Goal: Task Accomplishment & Management: Manage account settings

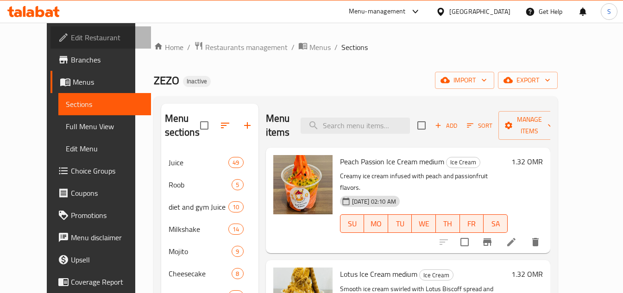
drag, startPoint x: 0, startPoint y: 0, endPoint x: 67, endPoint y: 39, distance: 77.3
click at [71, 39] on span "Edit Restaurant" at bounding box center [107, 37] width 73 height 11
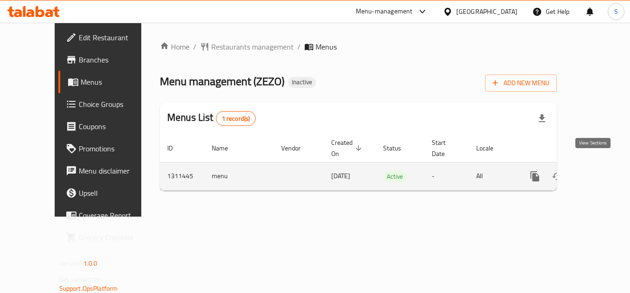
click at [596, 171] on icon "enhanced table" at bounding box center [601, 176] width 11 height 11
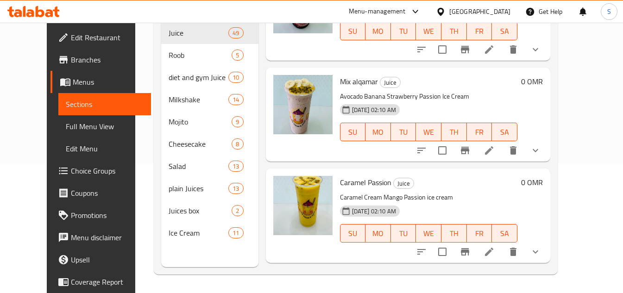
scroll to position [973, 0]
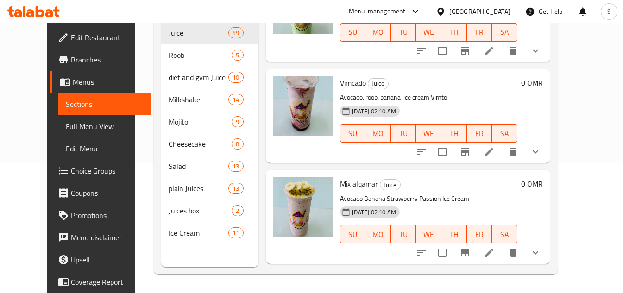
click at [38, 6] on div at bounding box center [33, 11] width 67 height 19
click at [40, 11] on icon at bounding box center [40, 11] width 9 height 11
